Goal: Download file/media

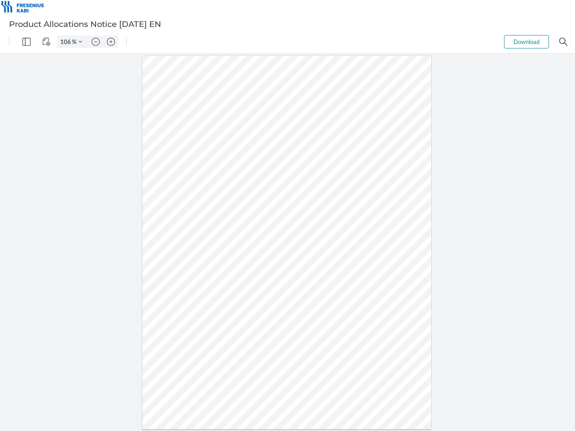
click at [27, 42] on img "Panel" at bounding box center [26, 42] width 8 height 8
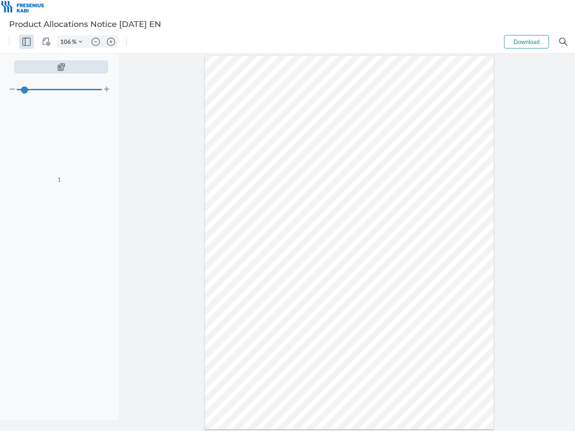
click at [46, 42] on img "View Controls" at bounding box center [46, 42] width 8 height 8
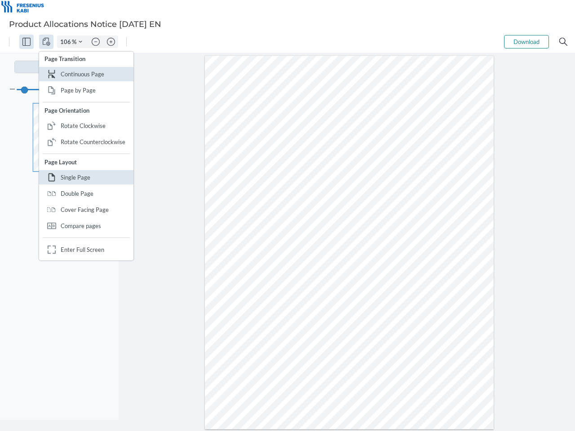
click at [67, 42] on input "106" at bounding box center [64, 42] width 14 height 8
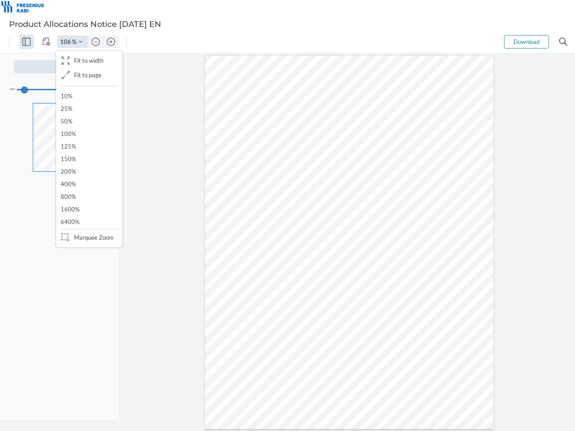
click at [80, 42] on img "Zoom Controls" at bounding box center [81, 42] width 4 height 4
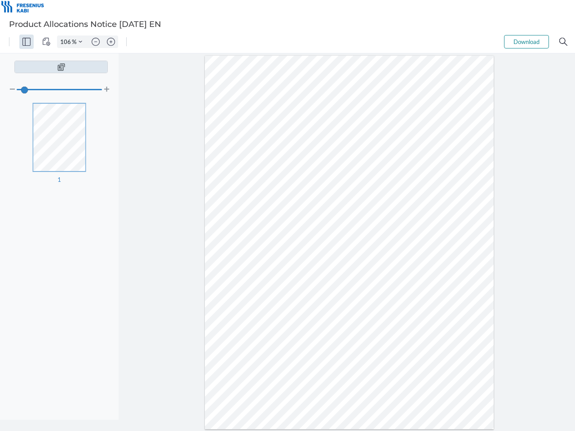
click at [96, 42] on img "Zoom out" at bounding box center [96, 42] width 8 height 8
click at [111, 42] on img "Zoom in" at bounding box center [111, 42] width 8 height 8
type input "106"
click at [526, 42] on button "Download" at bounding box center [526, 41] width 45 height 13
click at [563, 42] on img "Search" at bounding box center [563, 42] width 8 height 8
